Goal: Task Accomplishment & Management: Manage account settings

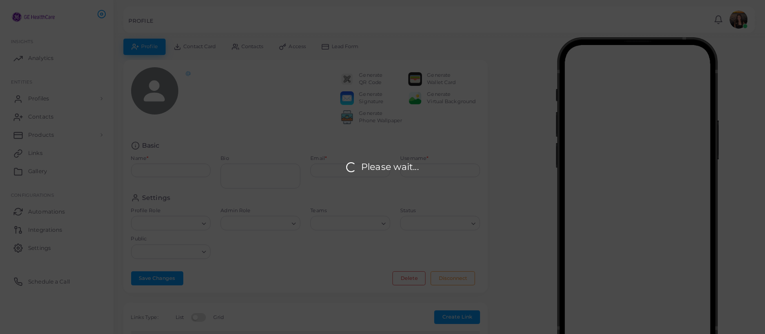
type input "**********"
type input "********"
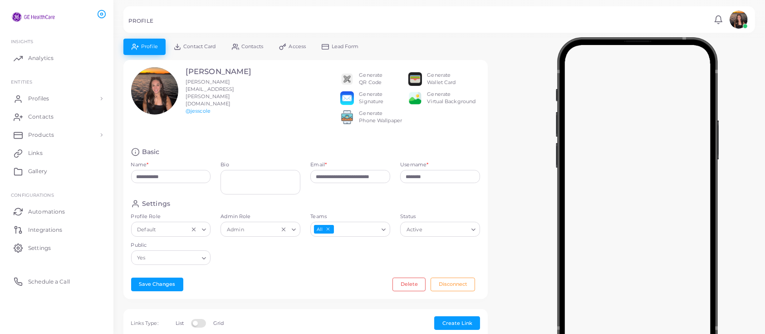
click at [210, 48] on span "Contact Card" at bounding box center [199, 46] width 32 height 5
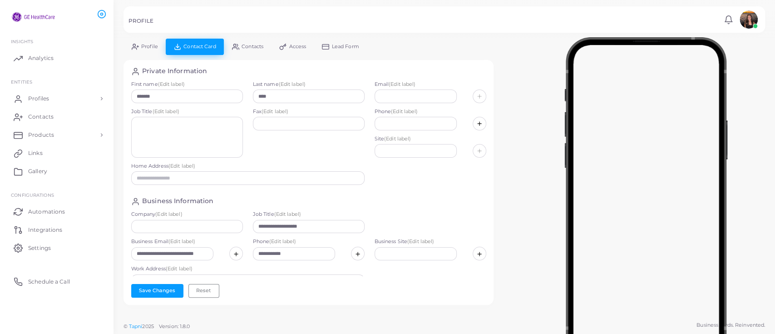
click at [254, 45] on span "Contacts" at bounding box center [252, 46] width 22 height 5
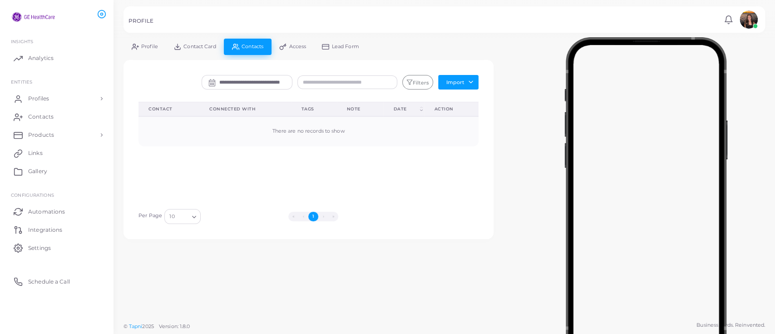
click at [288, 46] on link "Access" at bounding box center [292, 47] width 43 height 16
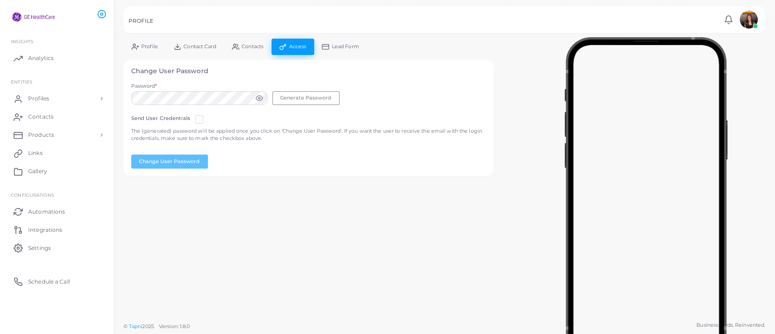
click at [337, 44] on span "Lead Form" at bounding box center [345, 46] width 27 height 5
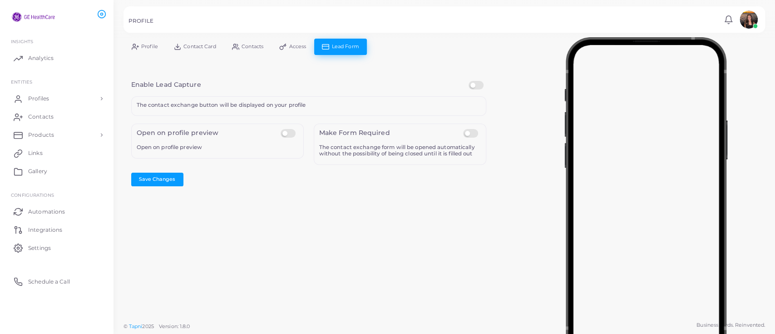
click at [293, 129] on label at bounding box center [289, 129] width 18 height 0
click at [465, 129] on label at bounding box center [472, 129] width 18 height 0
click at [170, 175] on button "Save Changes" at bounding box center [157, 179] width 52 height 14
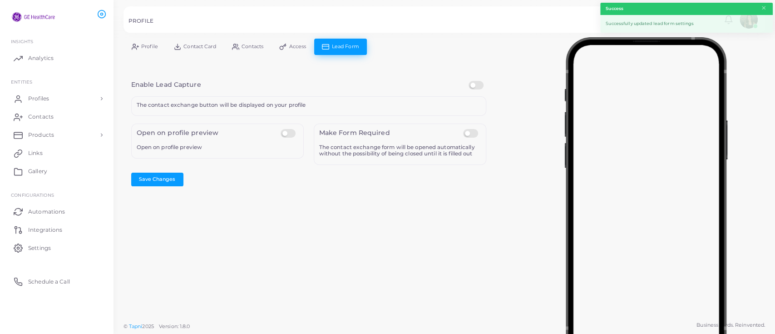
click at [288, 43] on link "Access" at bounding box center [292, 47] width 43 height 16
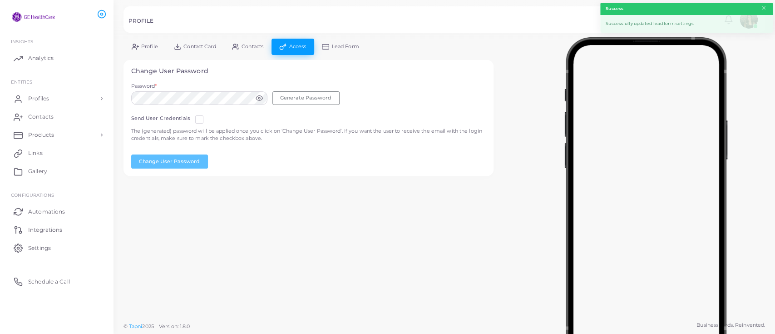
click at [251, 47] on span "Contacts" at bounding box center [252, 46] width 22 height 5
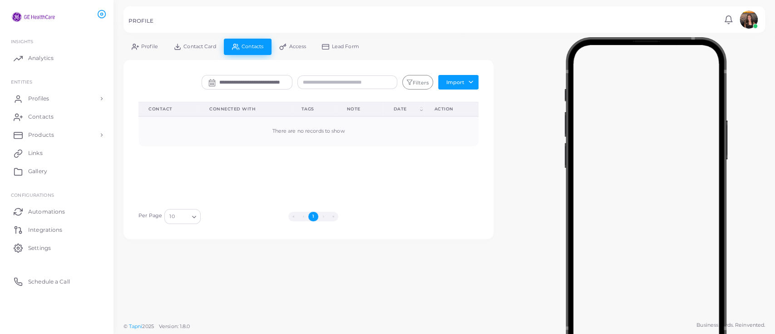
click at [218, 45] on link "Contact Card" at bounding box center [195, 47] width 58 height 16
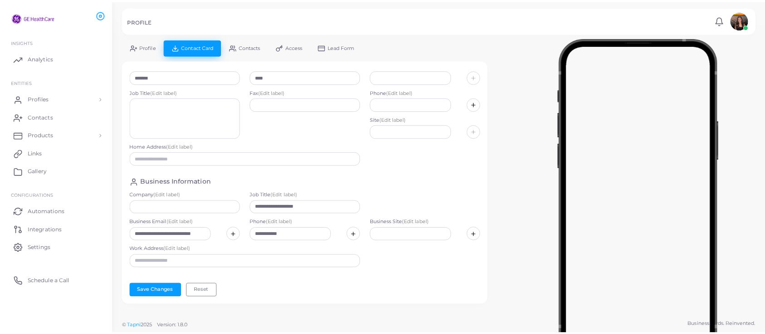
scroll to position [20, 0]
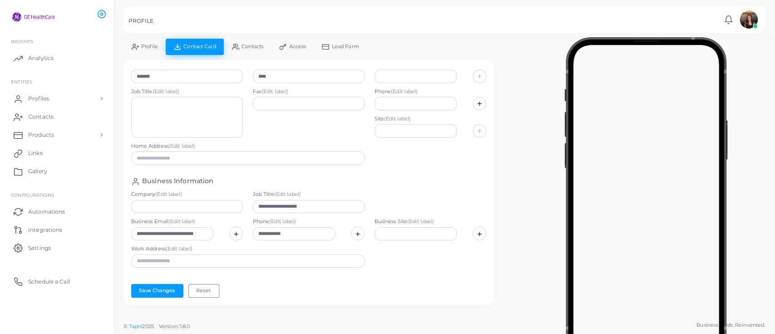
click at [150, 44] on span "Profile" at bounding box center [149, 46] width 17 height 5
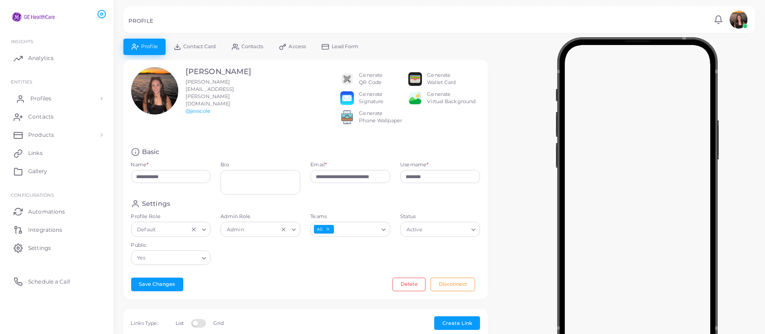
click at [40, 100] on span "Profiles" at bounding box center [40, 98] width 21 height 8
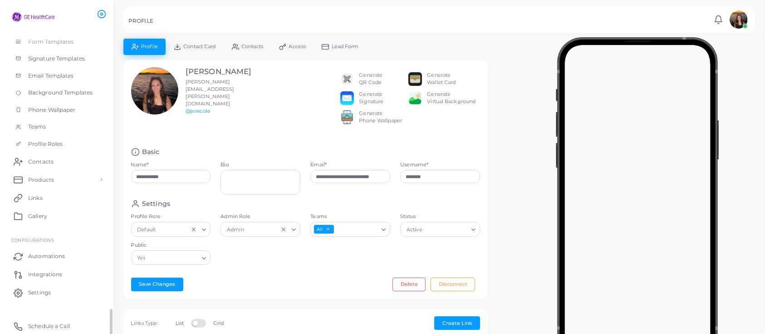
scroll to position [145, 0]
click at [48, 180] on span "Products" at bounding box center [43, 181] width 26 height 8
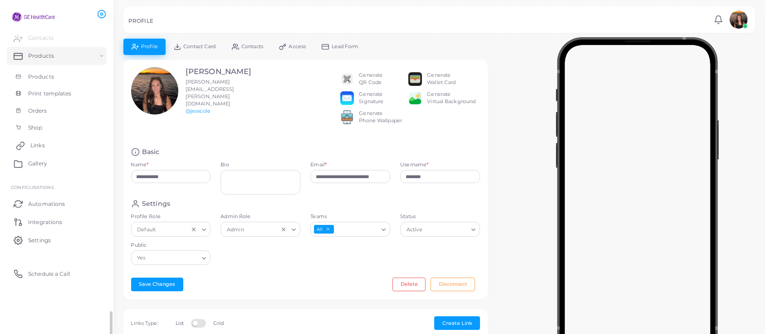
scroll to position [76, 0]
click at [40, 74] on link "Products" at bounding box center [57, 79] width 100 height 17
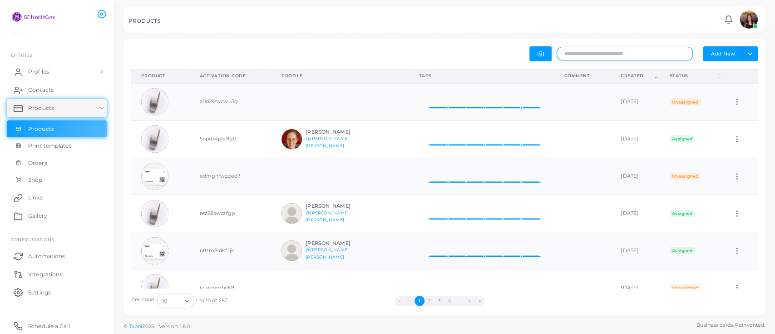
click at [610, 55] on input "text" at bounding box center [624, 54] width 136 height 14
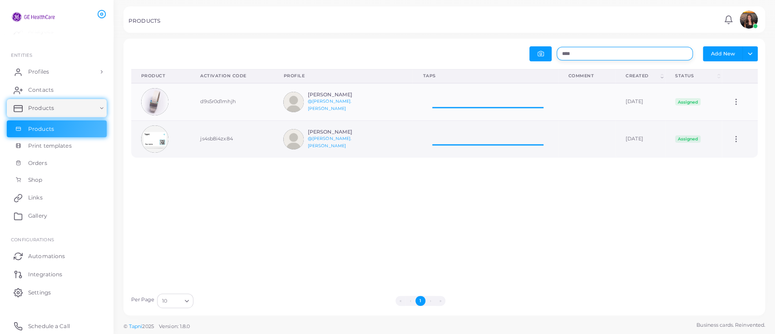
scroll to position [10, 10]
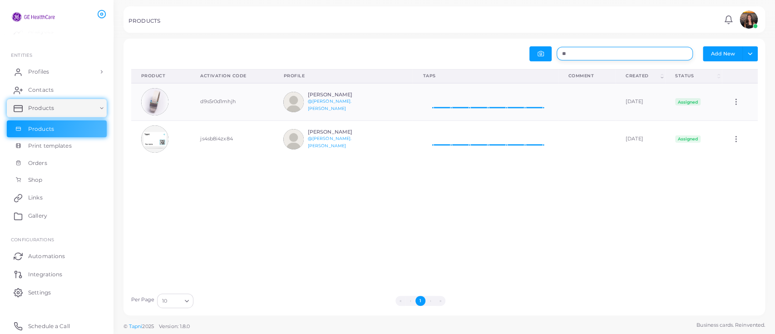
type input "*"
type input "****"
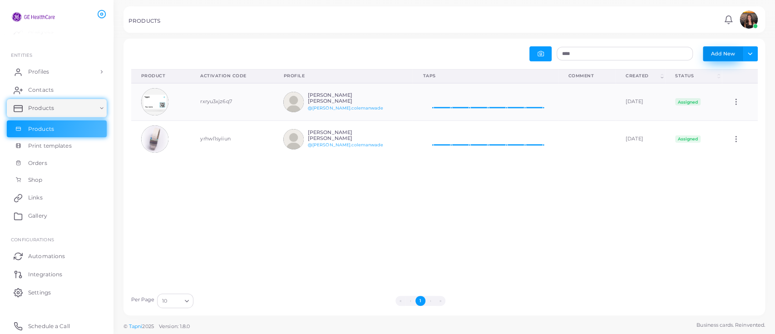
click at [717, 51] on button "Add New" at bounding box center [723, 53] width 40 height 15
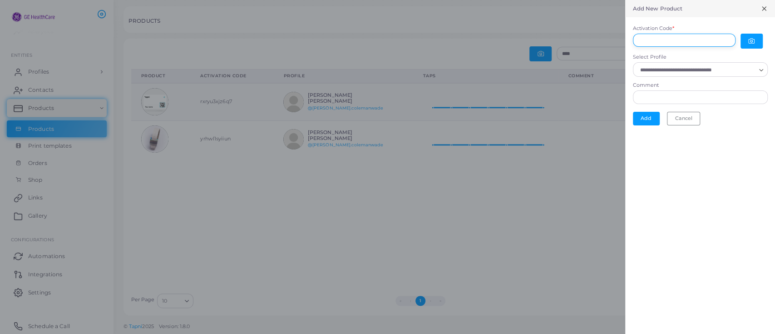
click at [698, 39] on input "Activation Code *" at bounding box center [684, 41] width 103 height 14
click at [652, 67] on div "Select Profile Loading..." at bounding box center [700, 65] width 135 height 23
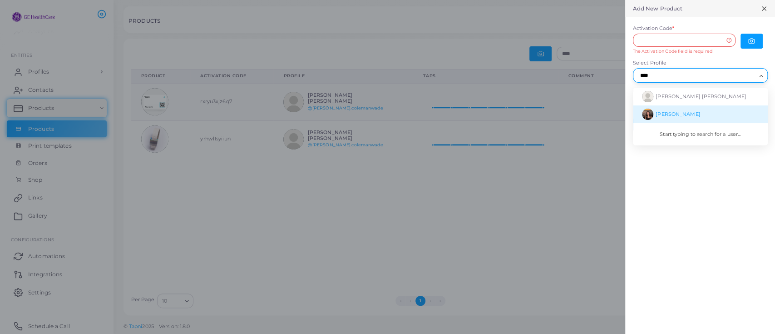
click at [661, 118] on li "[PERSON_NAME]" at bounding box center [700, 114] width 135 height 18
type input "****"
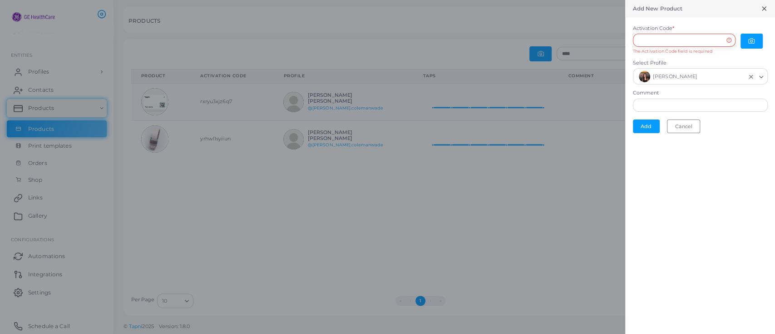
click at [653, 37] on input "Activation Code *" at bounding box center [684, 41] width 103 height 14
click at [727, 39] on input "Activation Code *" at bounding box center [684, 41] width 103 height 14
click at [728, 39] on input "Activation Code *" at bounding box center [684, 41] width 103 height 14
click at [727, 39] on input "Activation Code *" at bounding box center [684, 41] width 103 height 14
click at [748, 39] on icon "button" at bounding box center [751, 41] width 6 height 6
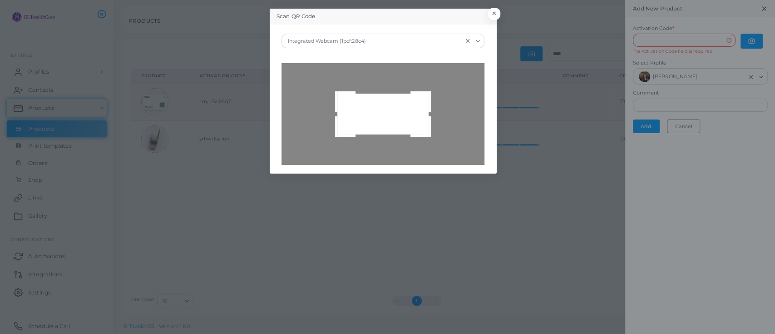
type input "**********"
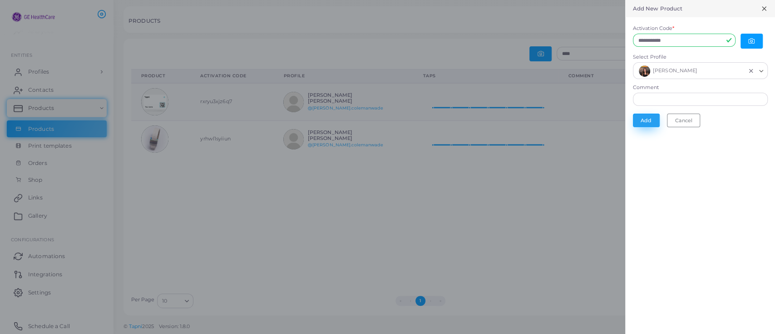
click at [646, 120] on button "Add" at bounding box center [646, 120] width 27 height 14
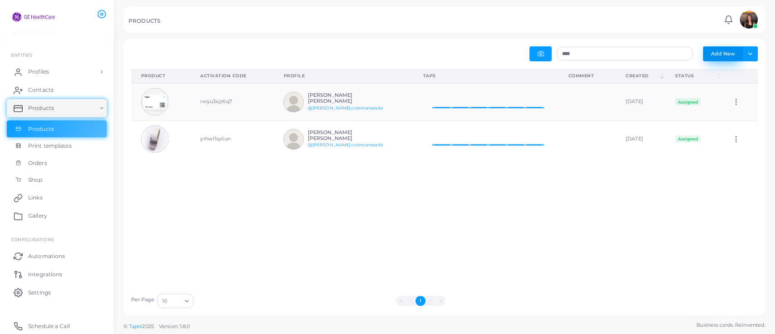
click at [730, 53] on button "Add New" at bounding box center [723, 53] width 40 height 15
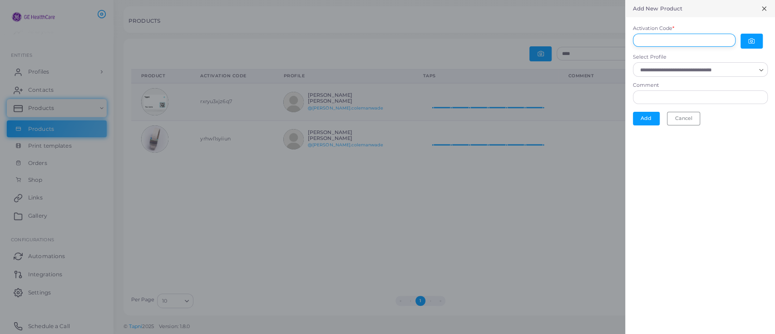
click at [674, 38] on input "Activation Code *" at bounding box center [684, 41] width 103 height 14
type input "**********"
click at [694, 69] on input "Select Profile" at bounding box center [696, 70] width 118 height 10
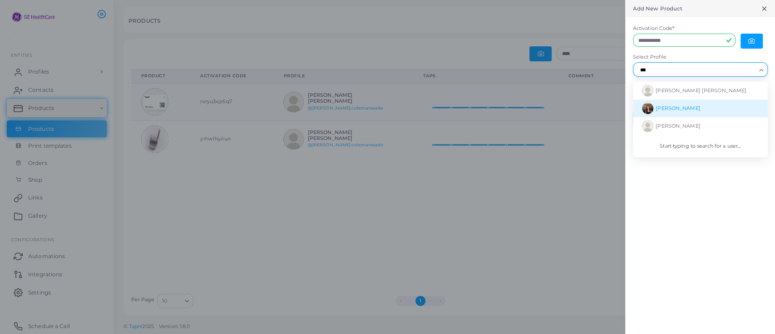
click at [666, 108] on span "[PERSON_NAME]" at bounding box center [677, 108] width 44 height 6
type input "***"
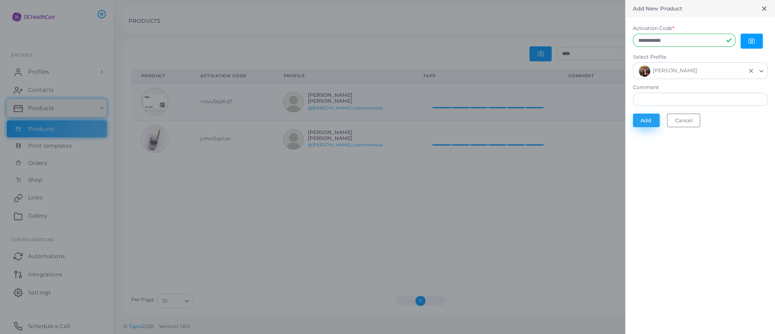
click at [643, 118] on button "Add" at bounding box center [646, 120] width 27 height 14
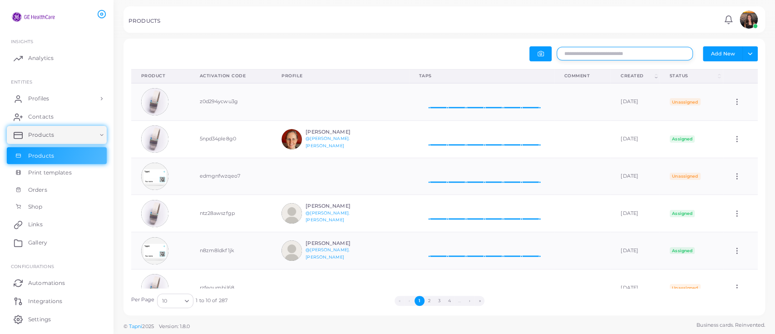
click at [584, 58] on input "text" at bounding box center [624, 54] width 136 height 14
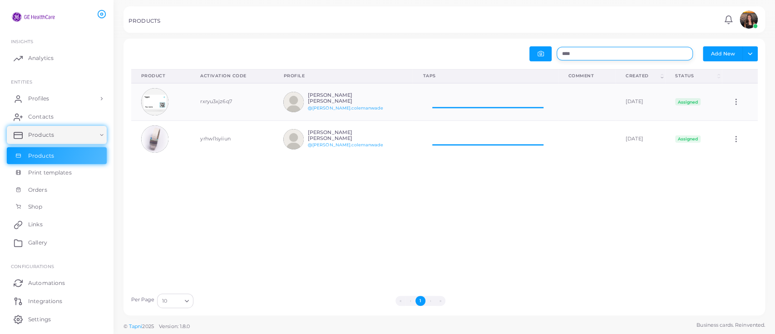
scroll to position [27, 136]
type input "****"
click at [719, 51] on button "Add New" at bounding box center [723, 53] width 40 height 15
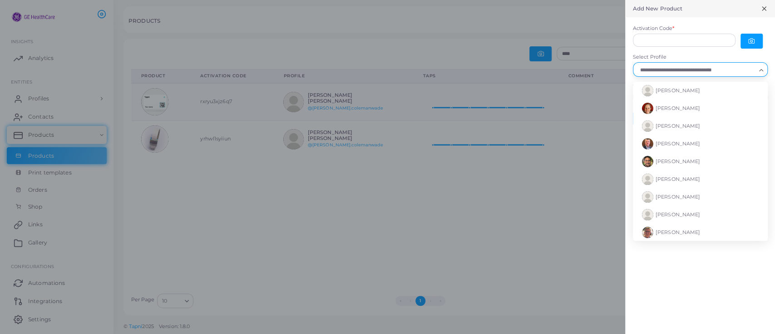
click at [686, 74] on input "Select Profile" at bounding box center [696, 70] width 118 height 10
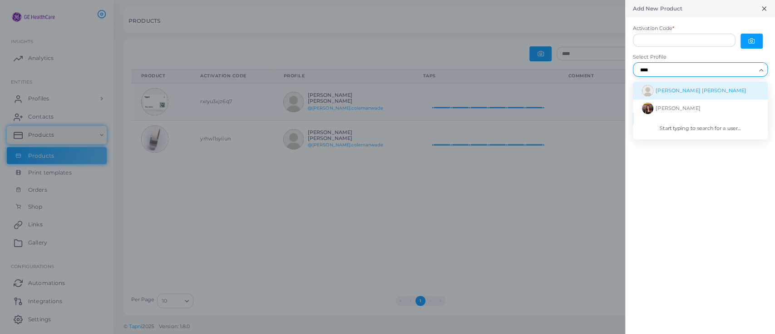
drag, startPoint x: 678, startPoint y: 103, endPoint x: 716, endPoint y: 98, distance: 38.5
click at [716, 98] on li "[PERSON_NAME] [PERSON_NAME]" at bounding box center [700, 91] width 135 height 18
type input "****"
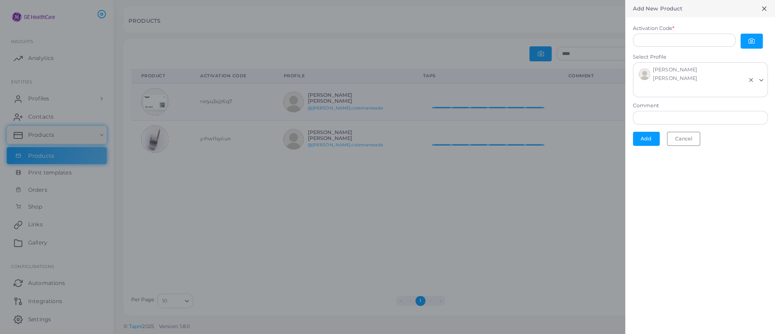
click at [749, 78] on line "Clear Selected" at bounding box center [750, 79] width 3 height 3
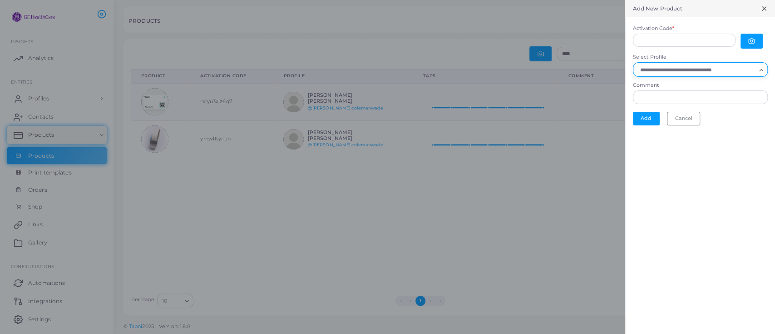
click at [720, 69] on input "Select Profile" at bounding box center [696, 70] width 118 height 10
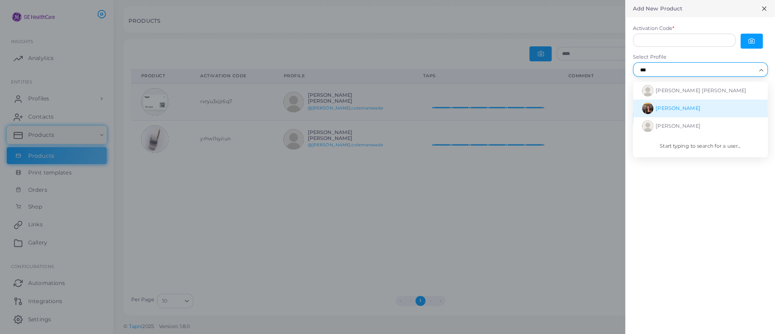
click at [704, 107] on li "[PERSON_NAME]" at bounding box center [700, 108] width 135 height 18
type input "***"
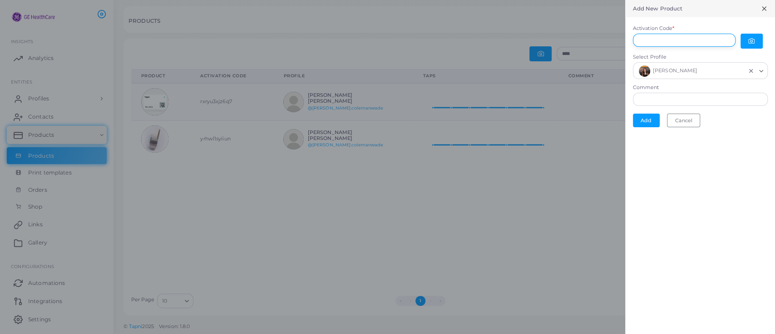
click at [685, 44] on input "Activation Code *" at bounding box center [684, 41] width 103 height 14
click at [747, 40] on button "button" at bounding box center [751, 41] width 22 height 15
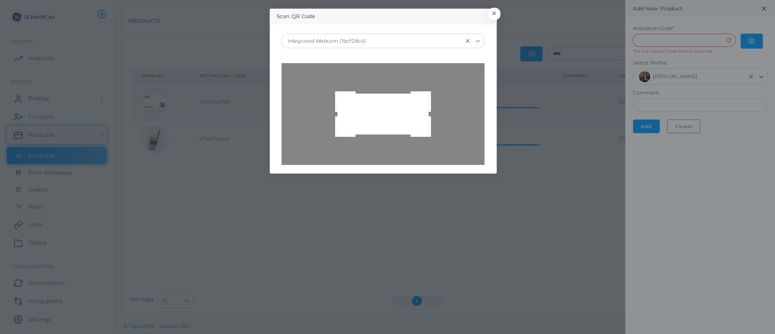
type input "**********"
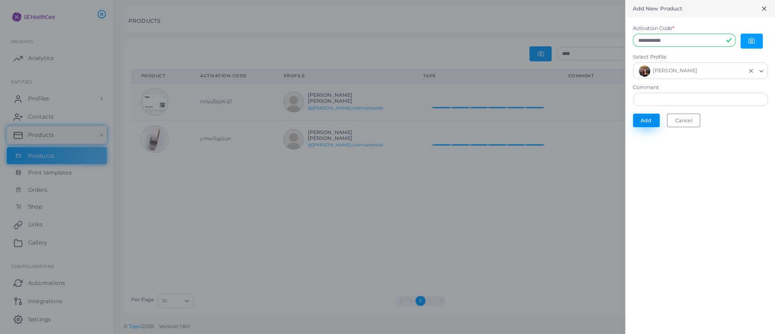
click at [647, 118] on button "Add" at bounding box center [646, 120] width 27 height 14
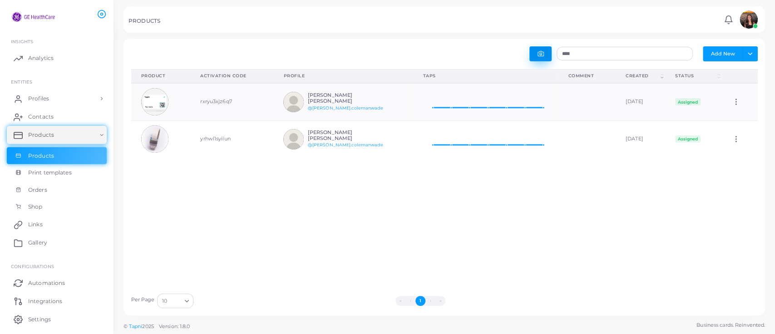
click at [540, 47] on button "button" at bounding box center [540, 53] width 22 height 15
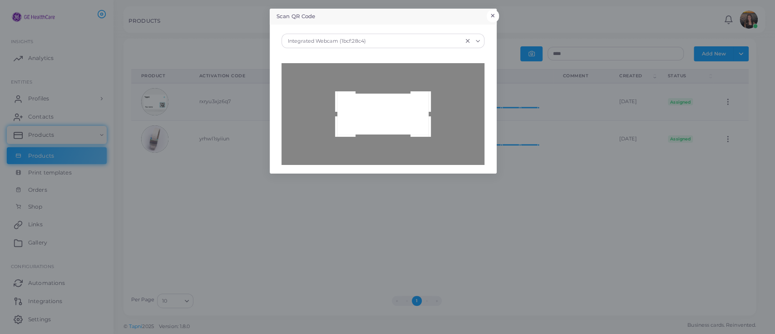
click at [495, 14] on button "×" at bounding box center [493, 16] width 12 height 12
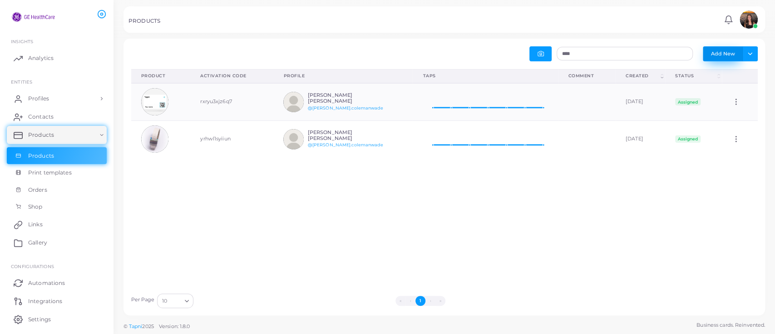
click at [713, 50] on button "Add New" at bounding box center [723, 53] width 40 height 15
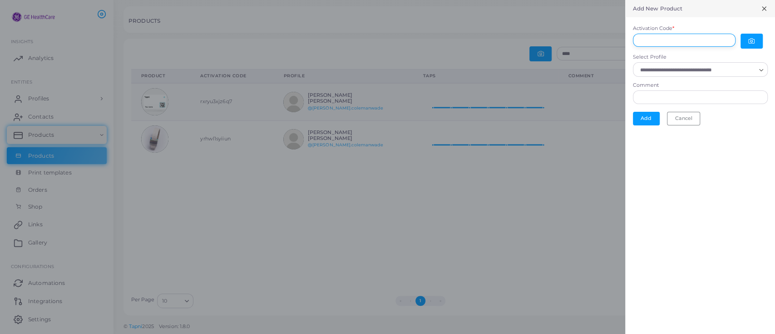
click at [652, 45] on input "Activation Code *" at bounding box center [684, 41] width 103 height 14
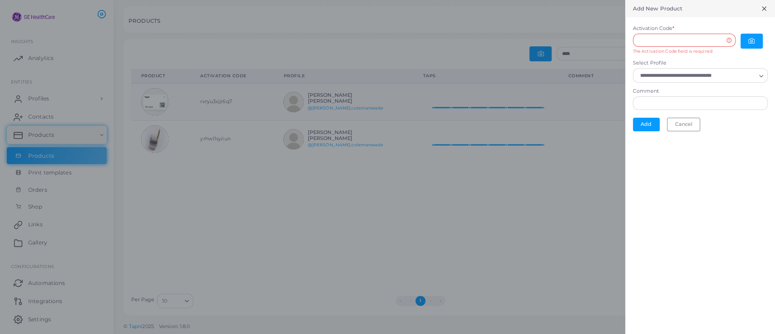
click at [487, 209] on div at bounding box center [387, 167] width 775 height 334
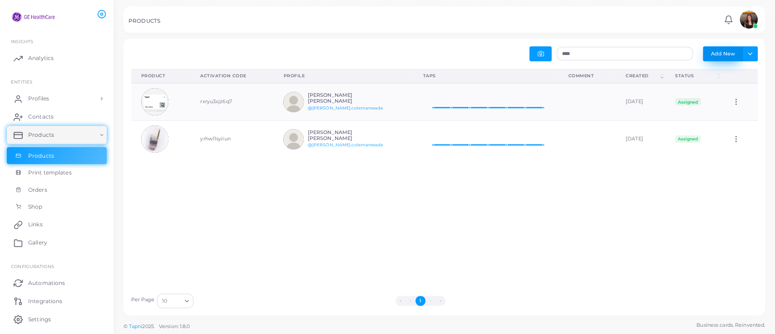
click at [716, 58] on button "Add New" at bounding box center [723, 53] width 40 height 15
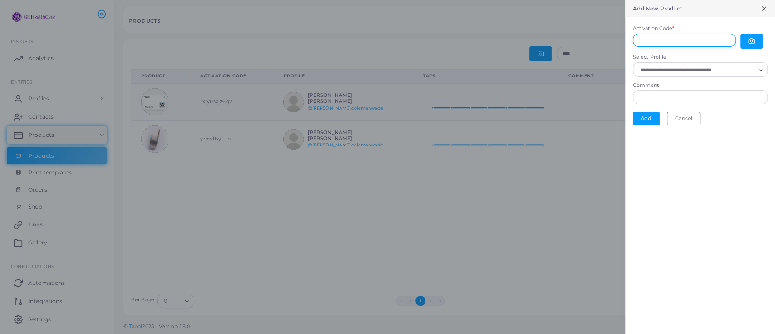
click at [649, 44] on input "Activation Code *" at bounding box center [684, 41] width 103 height 14
type input "**********"
click at [683, 71] on input "Select Profile" at bounding box center [696, 70] width 118 height 10
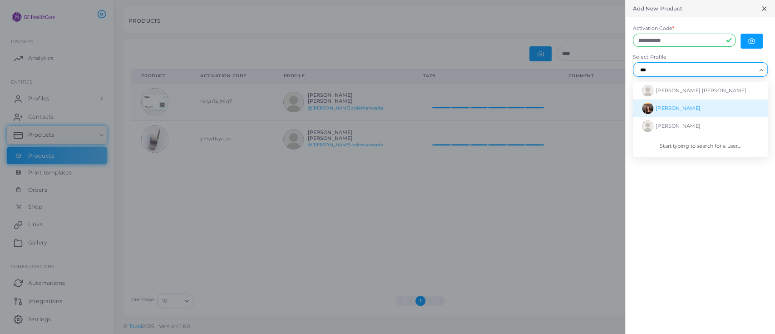
click at [683, 109] on span "[PERSON_NAME]" at bounding box center [677, 108] width 44 height 6
type input "***"
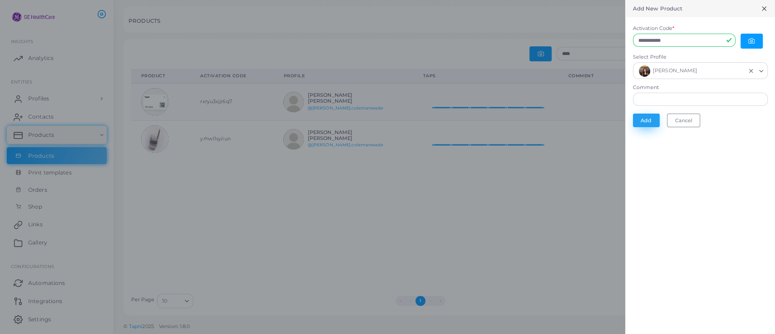
click at [650, 114] on button "Add" at bounding box center [646, 120] width 27 height 14
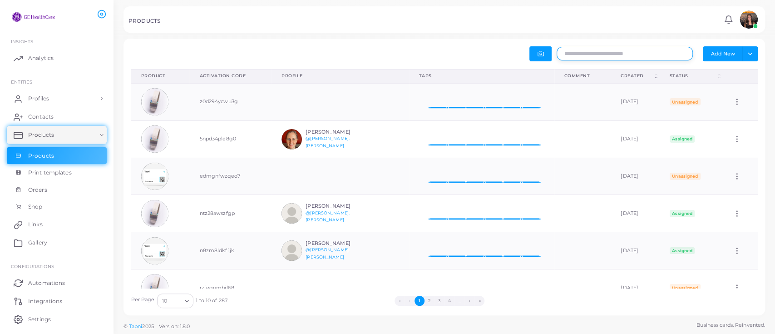
click at [587, 52] on input "text" at bounding box center [624, 54] width 136 height 14
type input "******"
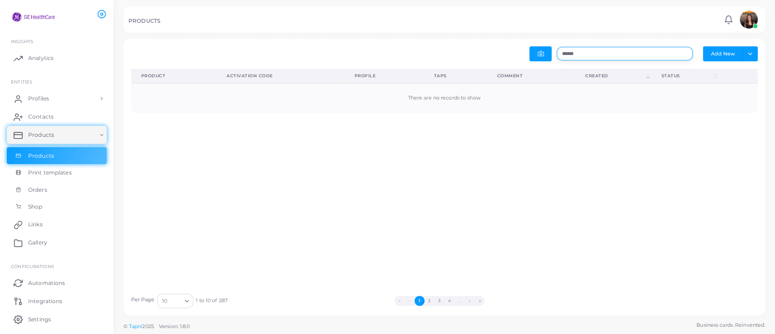
drag, startPoint x: 588, startPoint y: 54, endPoint x: 527, endPoint y: 44, distance: 61.3
click at [527, 44] on div "****** Add New Toggle dropdown Export to XLSX Product (Click to clear sorting) …" at bounding box center [443, 177] width 641 height 276
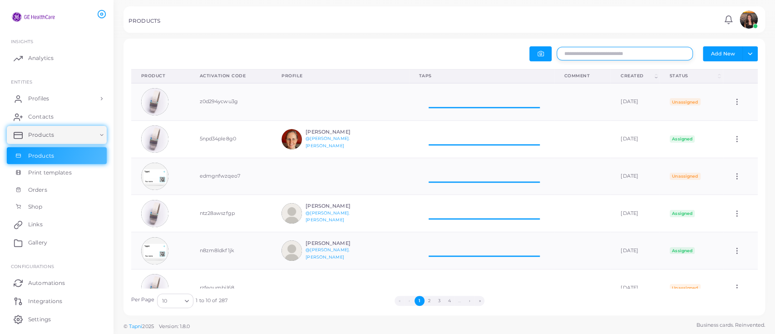
scroll to position [10, 10]
click at [726, 49] on button "Add New" at bounding box center [723, 53] width 40 height 15
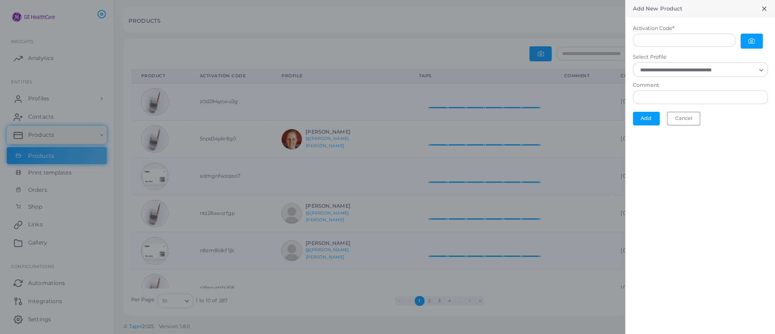
click at [762, 9] on icon at bounding box center [763, 8] width 7 height 7
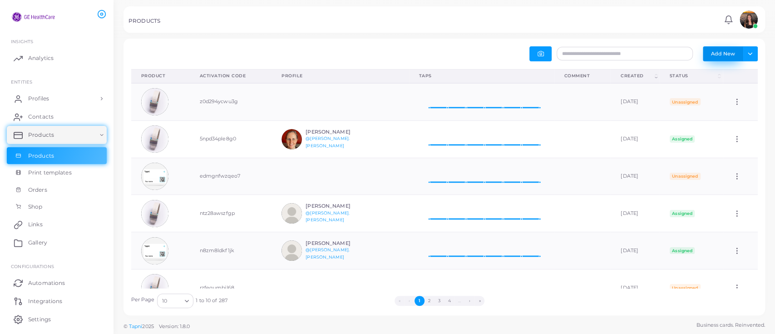
click at [724, 54] on button "Add New" at bounding box center [723, 53] width 40 height 15
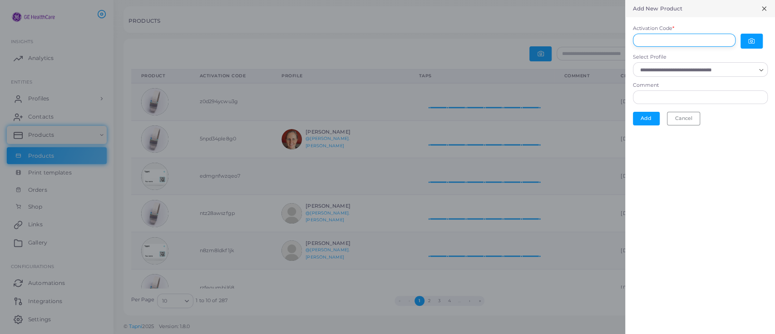
click at [684, 39] on input "Activation Code *" at bounding box center [684, 41] width 103 height 14
type input "**********"
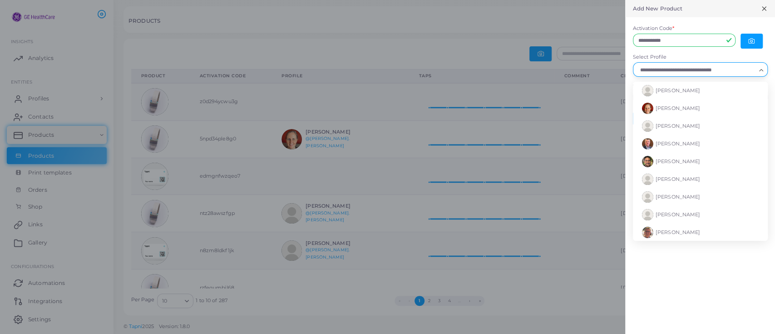
click at [654, 67] on input "Select Profile" at bounding box center [696, 70] width 118 height 10
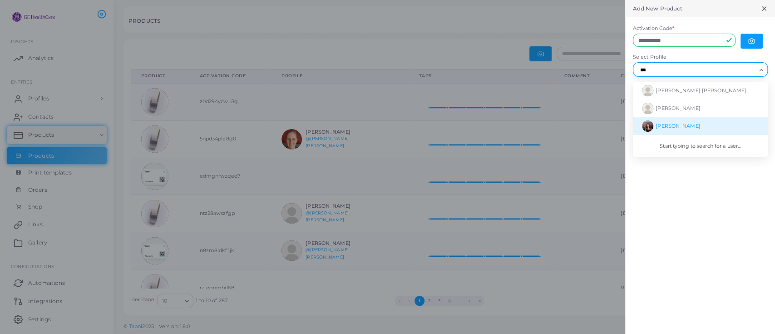
click at [661, 123] on span "[PERSON_NAME]" at bounding box center [677, 126] width 44 height 6
type input "***"
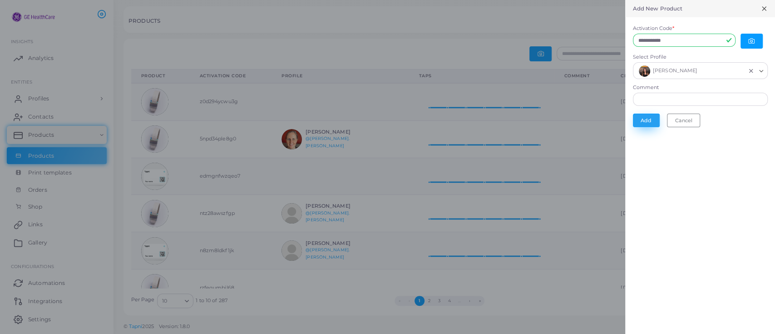
click at [648, 122] on button "Add" at bounding box center [646, 120] width 27 height 14
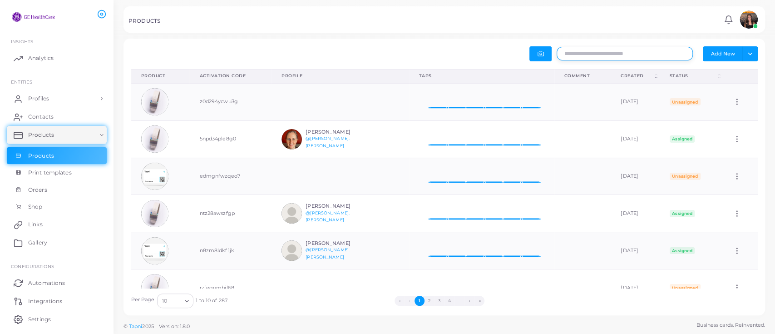
click at [598, 54] on input "text" at bounding box center [624, 54] width 136 height 14
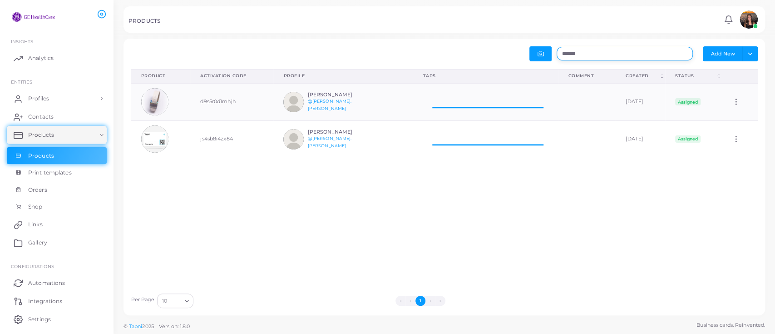
scroll to position [27, 136]
type input "*******"
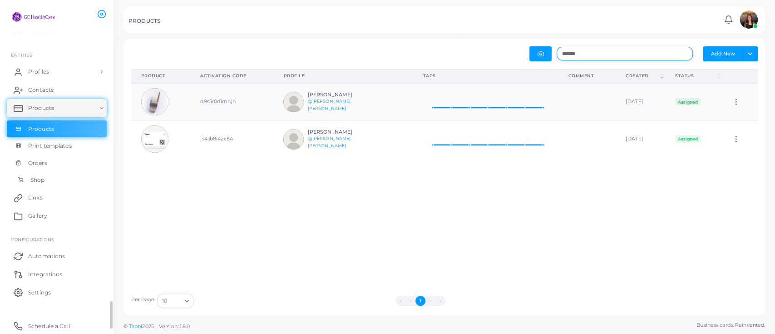
scroll to position [0, 0]
click at [51, 256] on span "Automations" at bounding box center [48, 256] width 37 height 8
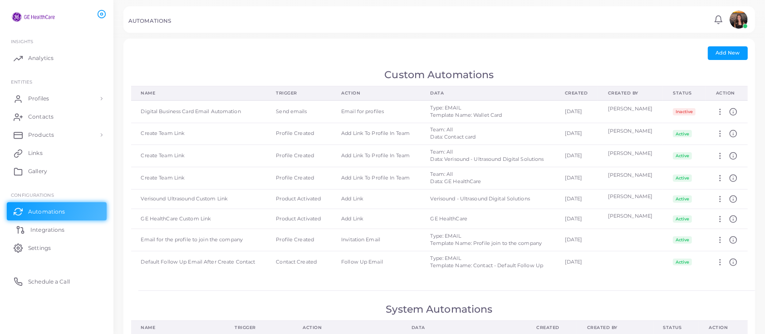
click at [45, 230] on span "Integrations" at bounding box center [47, 230] width 34 height 8
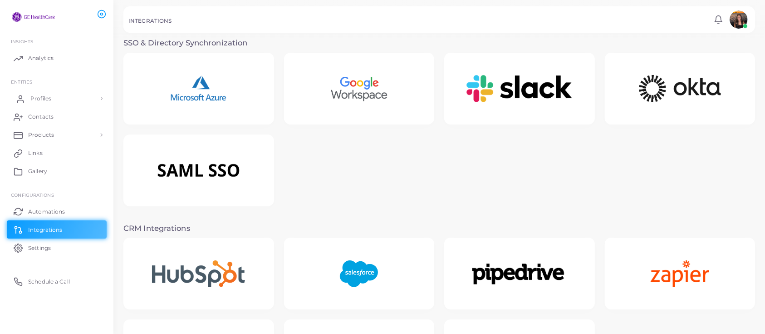
click at [44, 95] on span "Profiles" at bounding box center [40, 98] width 21 height 8
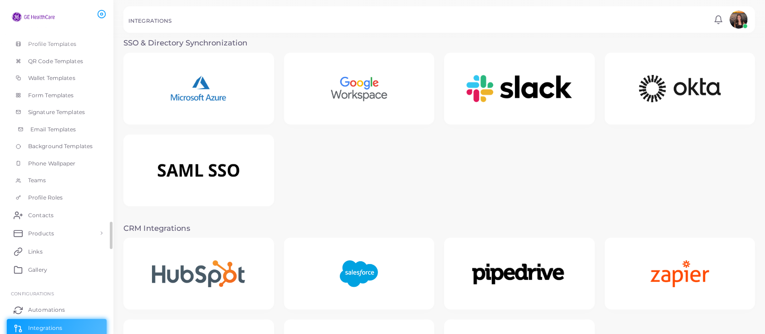
scroll to position [98, 0]
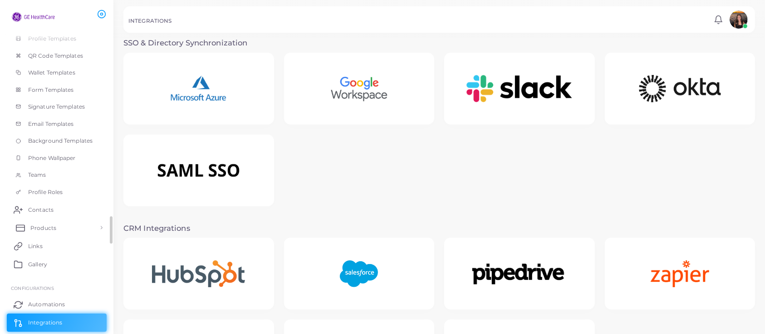
click at [42, 224] on span "Products" at bounding box center [43, 228] width 26 height 8
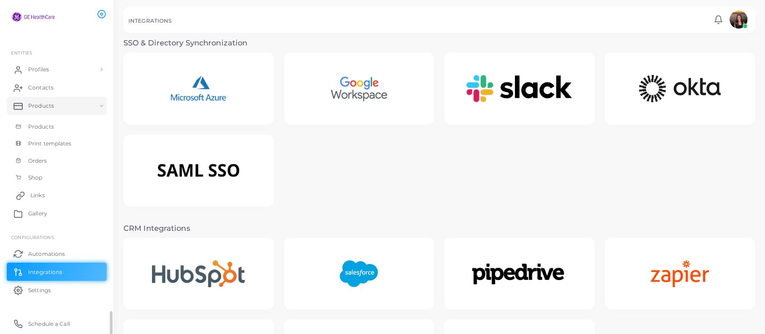
scroll to position [29, 0]
click at [52, 126] on span "Products" at bounding box center [43, 127] width 26 height 8
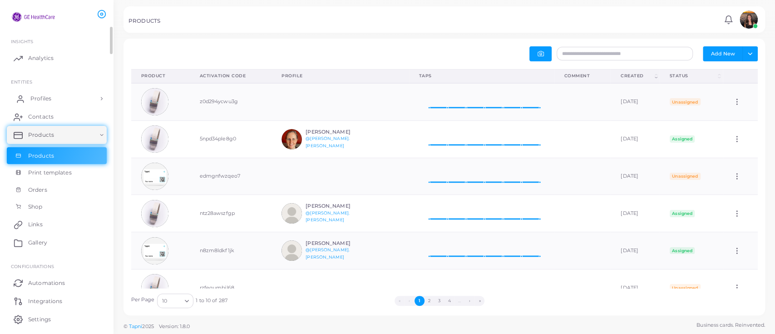
click at [47, 93] on link "Profiles" at bounding box center [57, 98] width 100 height 18
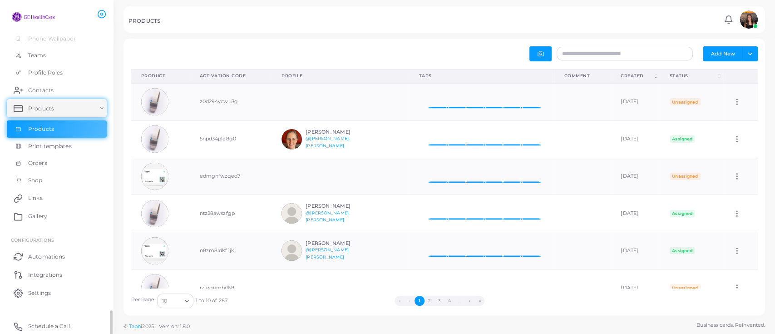
scroll to position [217, 0]
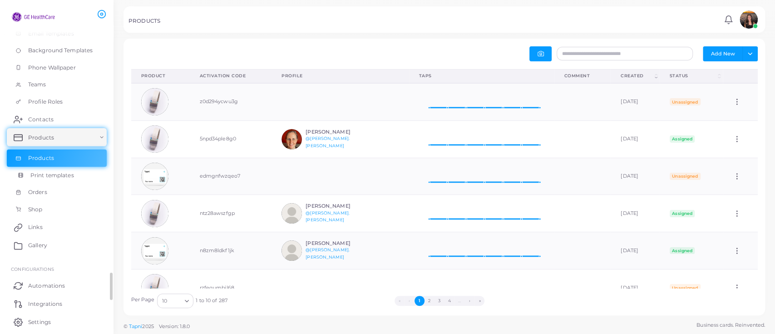
click at [52, 172] on span "Print templates" at bounding box center [52, 175] width 44 height 8
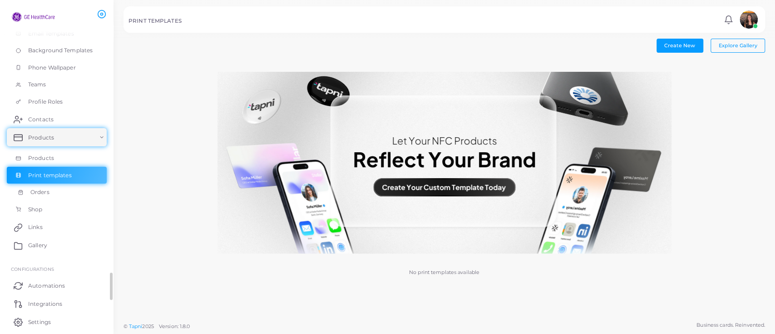
click at [39, 192] on span "Orders" at bounding box center [39, 192] width 19 height 8
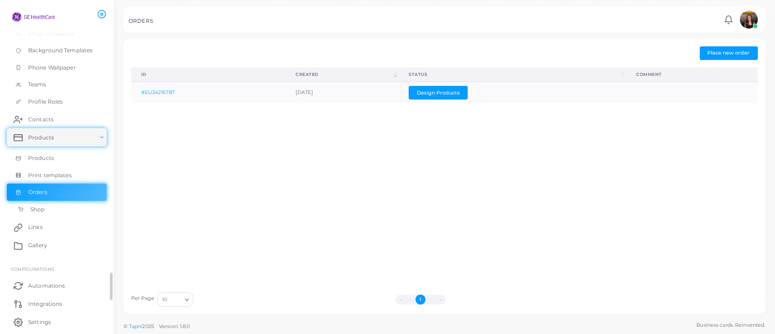
click at [42, 212] on span "Shop" at bounding box center [37, 209] width 14 height 8
click at [58, 214] on link "Shop" at bounding box center [57, 209] width 100 height 17
click at [61, 231] on link "Links" at bounding box center [57, 227] width 100 height 18
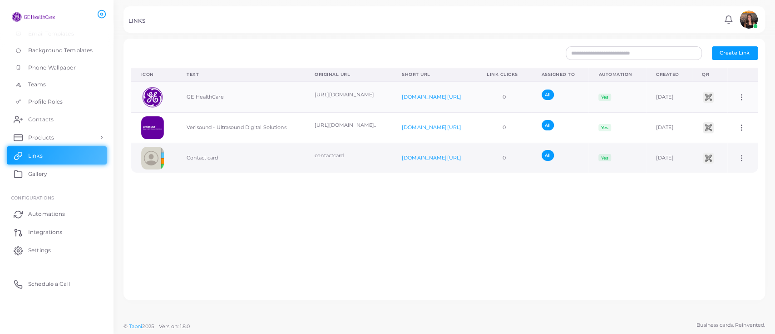
click at [737, 156] on icon at bounding box center [741, 158] width 8 height 8
click at [726, 180] on span "Edit Link" at bounding box center [728, 179] width 22 height 7
type input "**********"
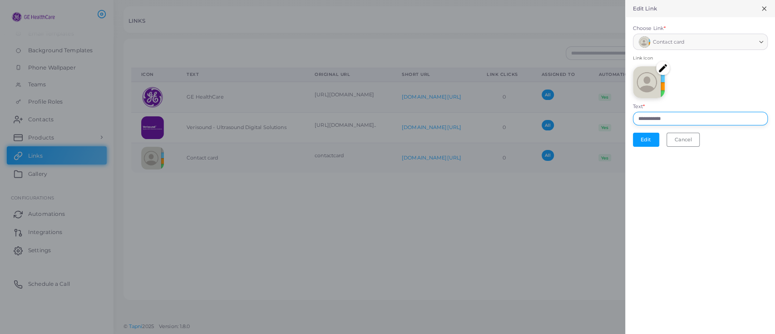
click at [724, 116] on input "**********" at bounding box center [700, 119] width 135 height 14
click at [661, 66] on img at bounding box center [663, 68] width 14 height 14
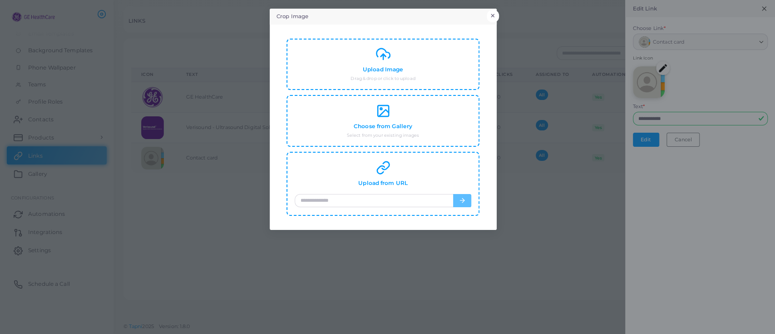
click at [494, 13] on button "×" at bounding box center [493, 16] width 12 height 12
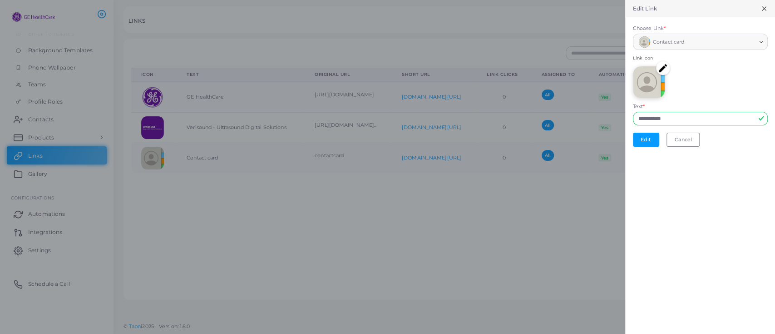
click at [661, 67] on img at bounding box center [663, 68] width 14 height 14
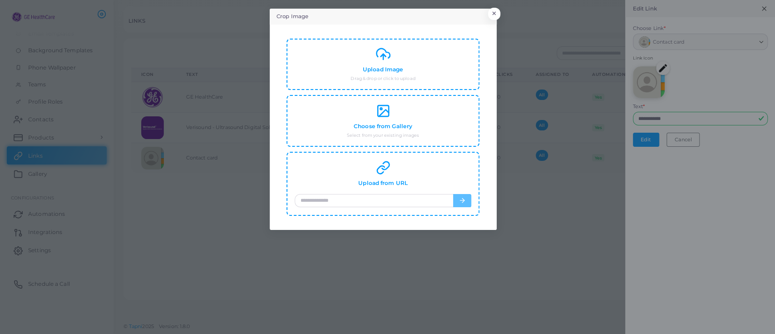
click at [497, 10] on div "Crop Image × Upload Image Drag & drop or click to upload Choose from Gallery Se…" at bounding box center [387, 167] width 775 height 334
click at [492, 13] on button "×" at bounding box center [493, 16] width 12 height 12
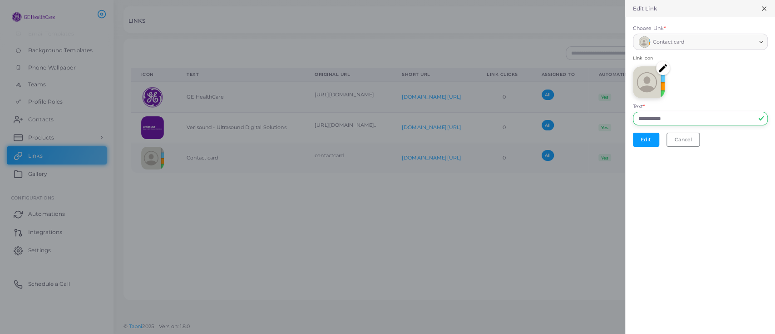
click at [647, 114] on input "**********" at bounding box center [700, 119] width 135 height 14
click at [640, 141] on button "Edit" at bounding box center [646, 140] width 26 height 14
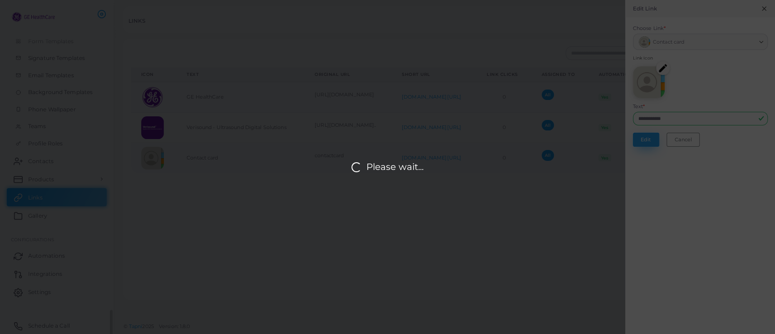
scroll to position [146, 0]
